Goal: Task Accomplishment & Management: Manage account settings

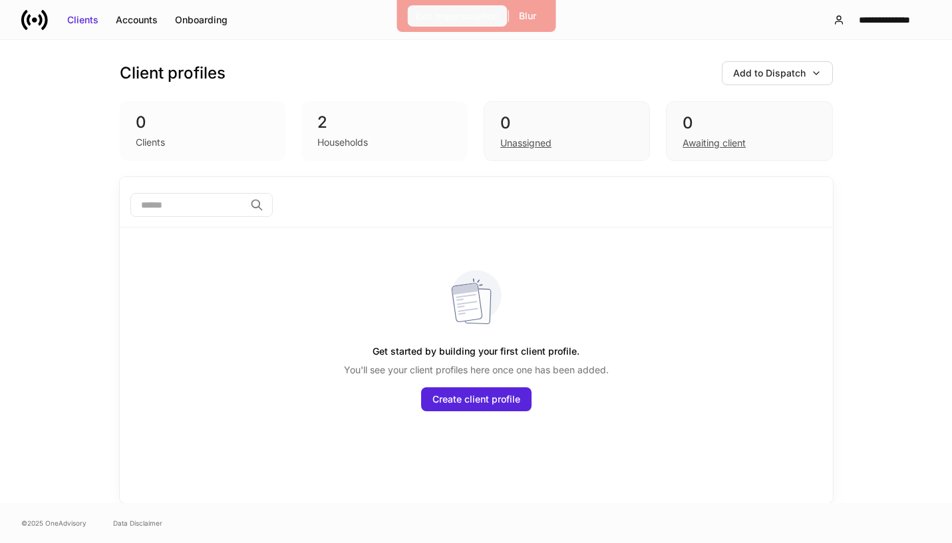
click at [461, 15] on div "Exit Impersonation" at bounding box center [457, 15] width 82 height 13
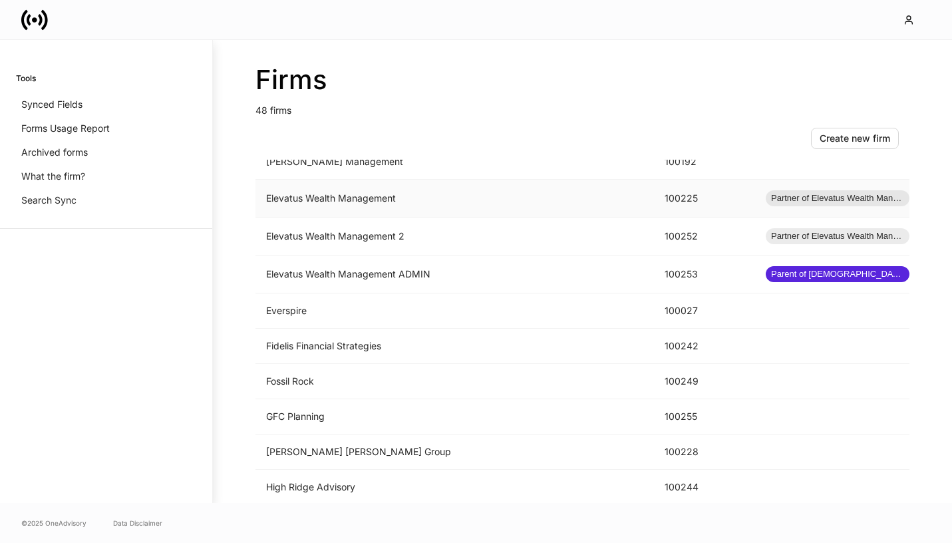
scroll to position [952, 0]
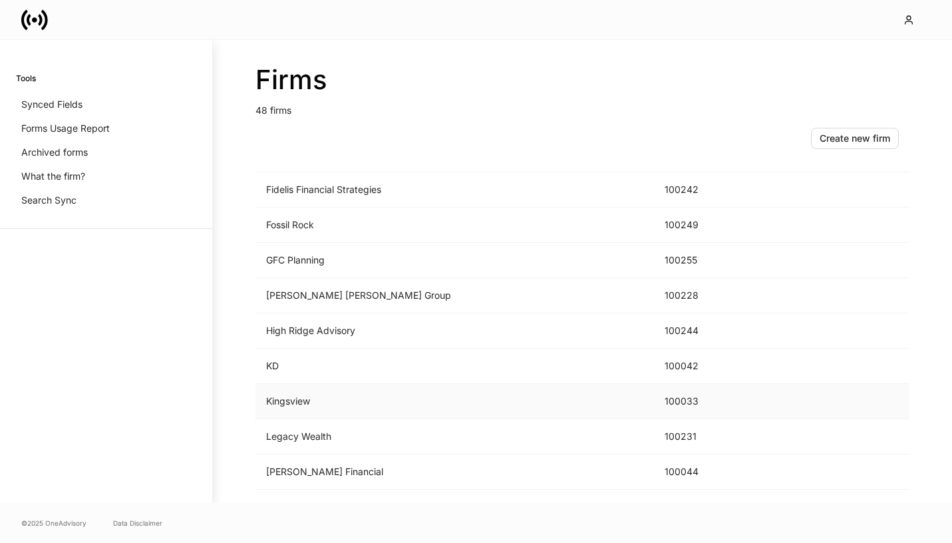
click at [422, 396] on td "Kingsview" at bounding box center [454, 401] width 398 height 35
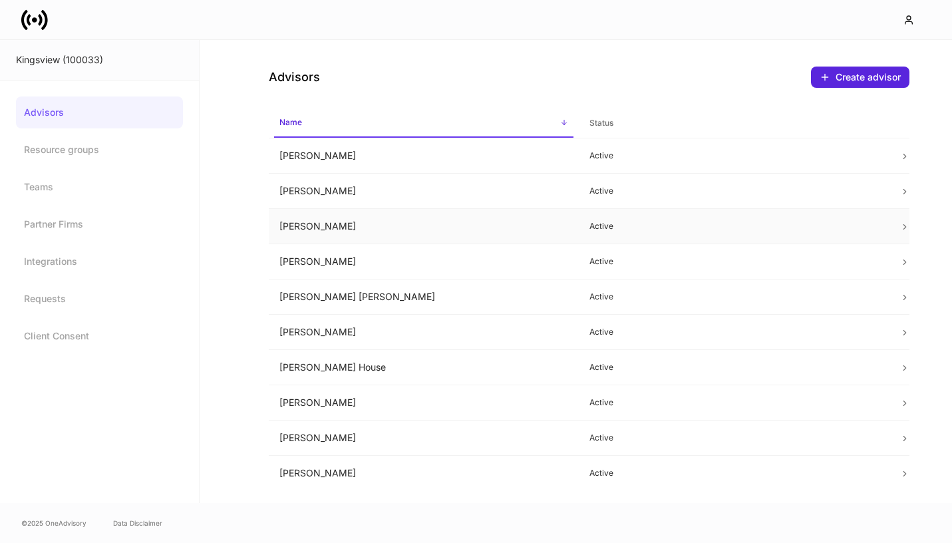
click at [433, 229] on td "[PERSON_NAME]" at bounding box center [424, 226] width 310 height 35
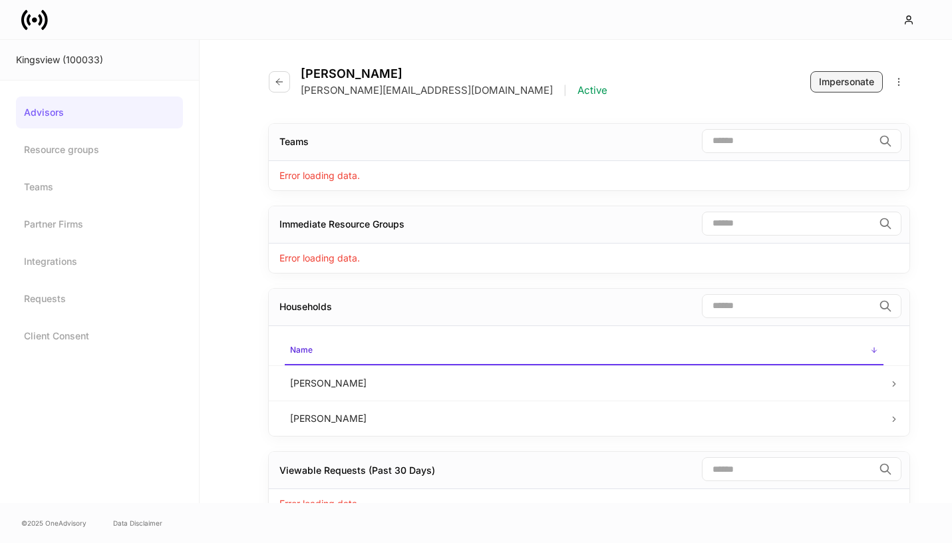
click at [831, 78] on div "Impersonate" at bounding box center [846, 81] width 55 height 13
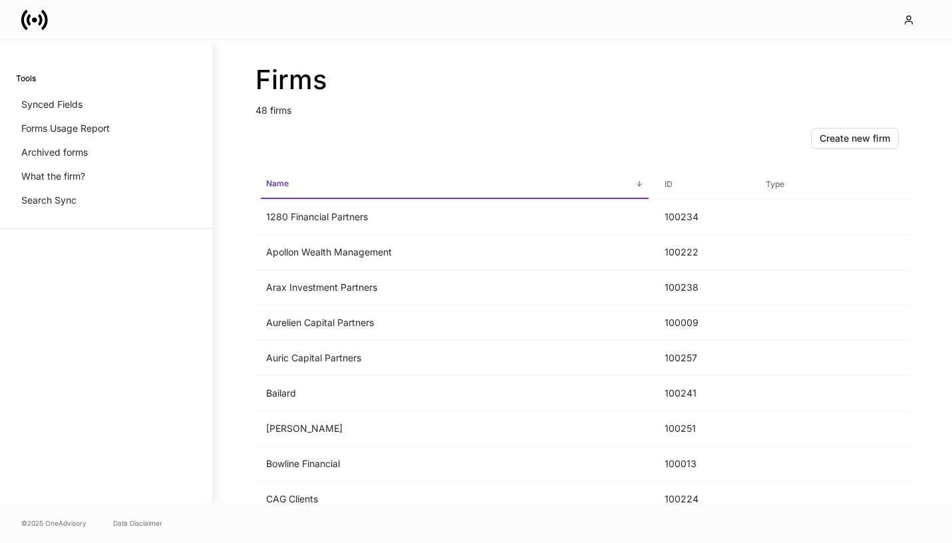
click at [43, 21] on icon at bounding box center [34, 20] width 27 height 27
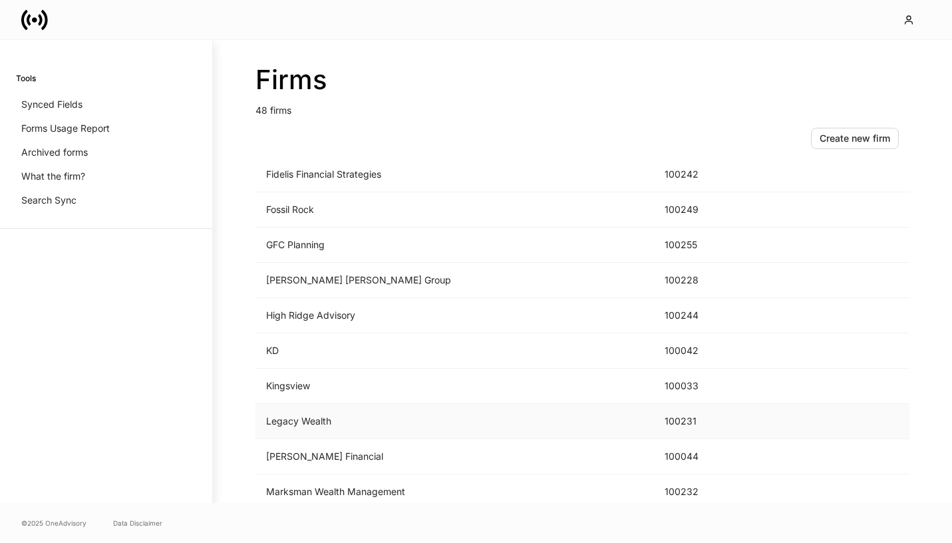
scroll to position [974, 0]
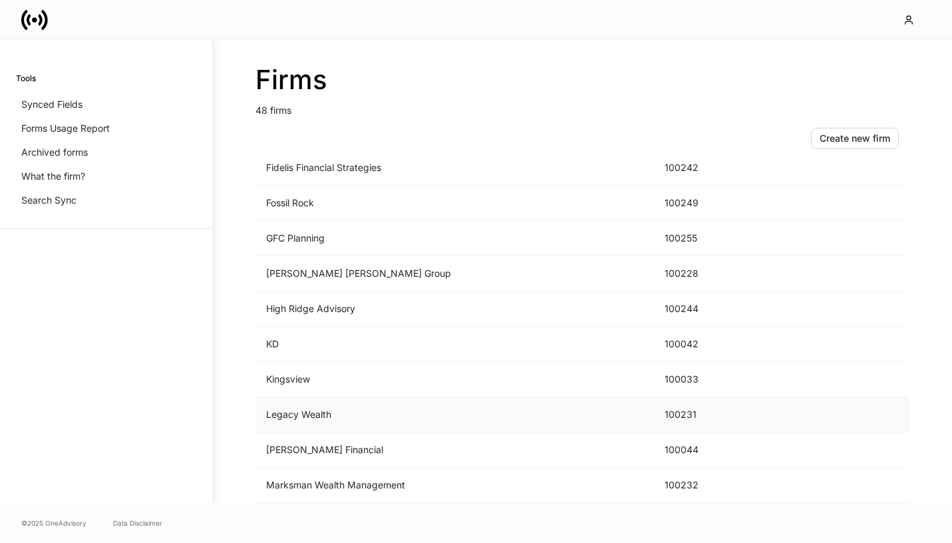
click at [336, 450] on td "[PERSON_NAME] Financial" at bounding box center [454, 449] width 398 height 35
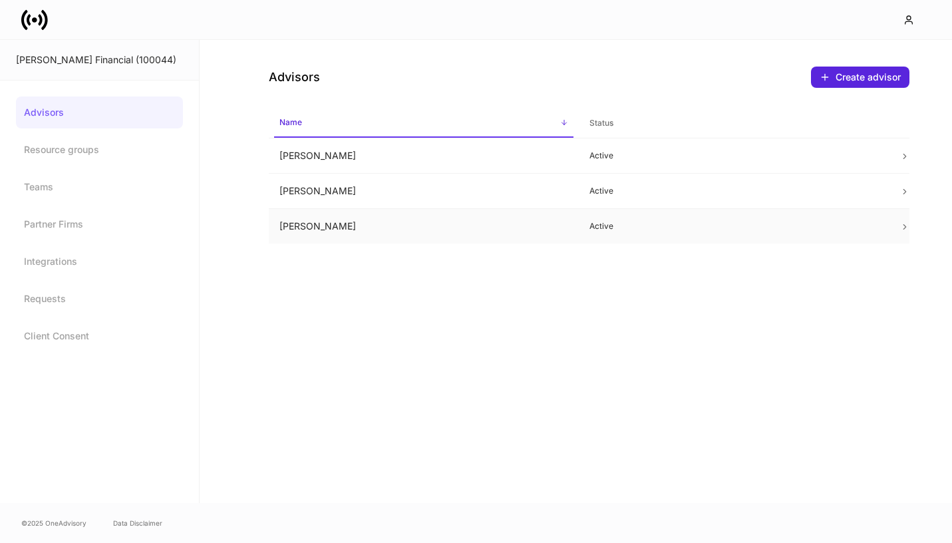
click at [394, 221] on td "[PERSON_NAME]" at bounding box center [424, 226] width 310 height 35
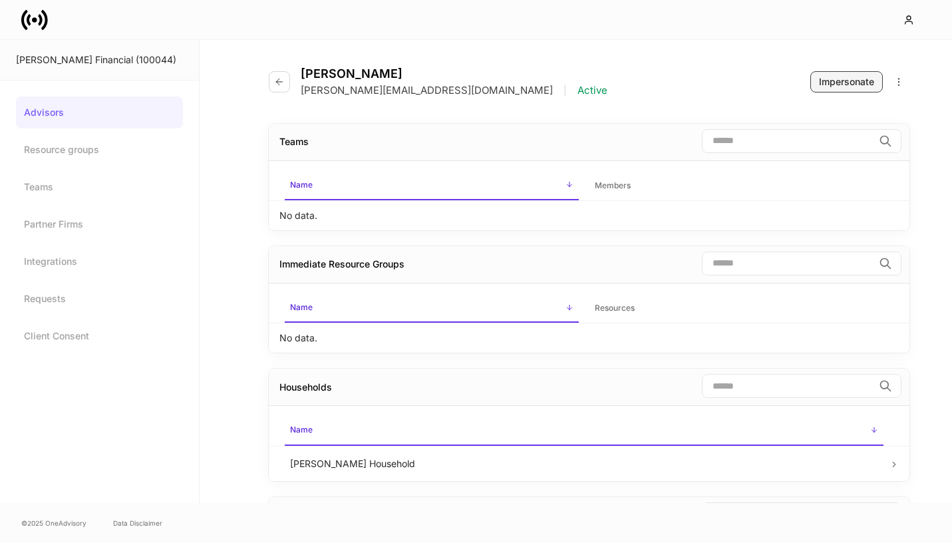
click at [813, 81] on button "Impersonate" at bounding box center [846, 81] width 72 height 21
